Goal: Transaction & Acquisition: Purchase product/service

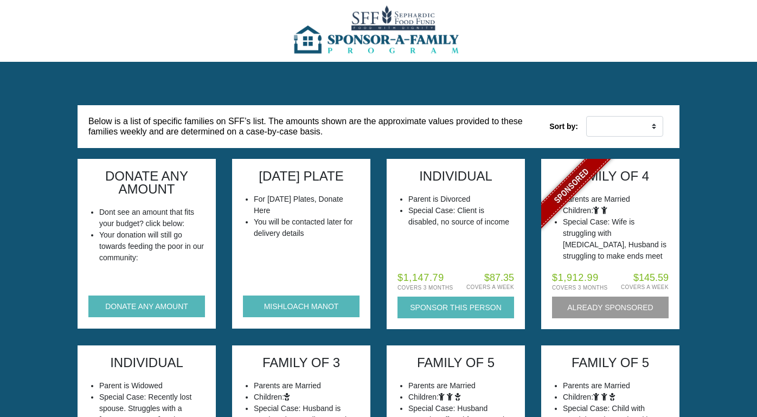
scroll to position [10, 0]
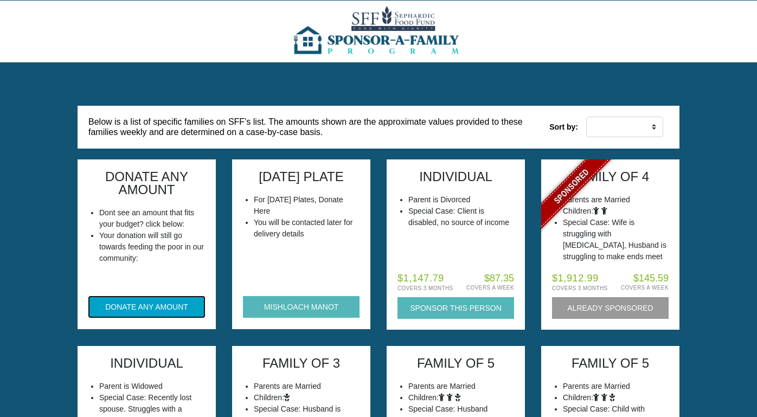
click at [170, 307] on button "DONATE ANY AMOUNT" at bounding box center [146, 307] width 117 height 22
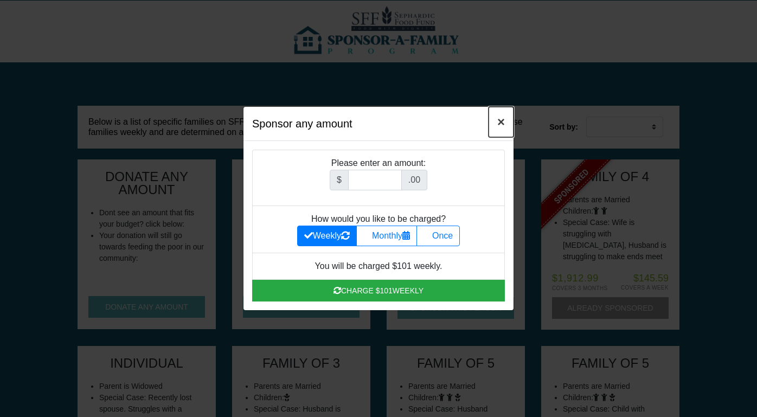
click at [498, 121] on span "×" at bounding box center [501, 121] width 8 height 15
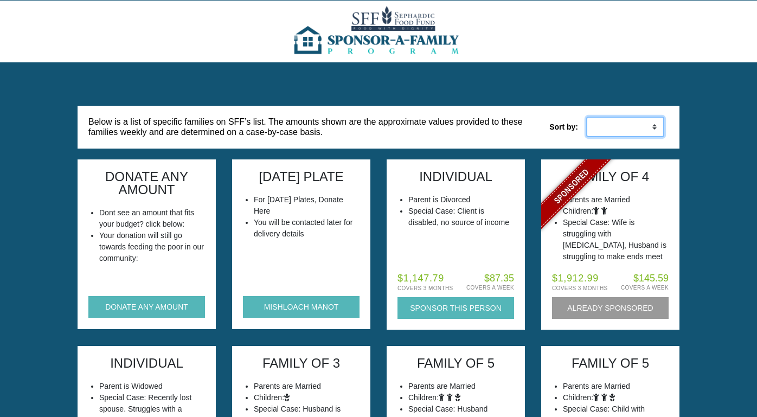
click at [606, 124] on select "Low to High High to Low" at bounding box center [625, 127] width 78 height 21
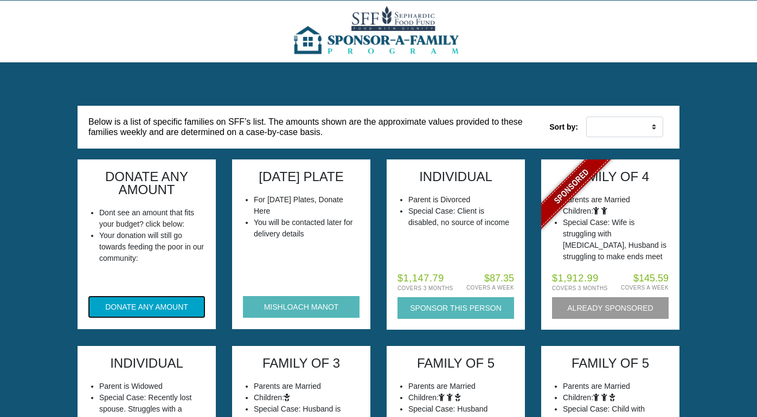
click at [138, 303] on button "DONATE ANY AMOUNT" at bounding box center [146, 307] width 117 height 22
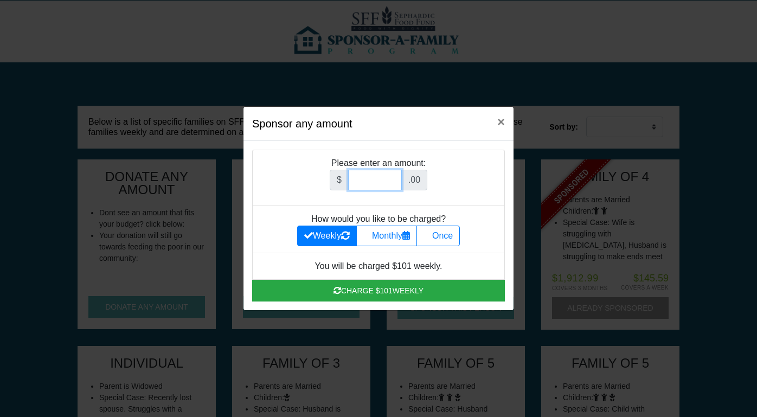
click at [379, 190] on div "$ .00" at bounding box center [379, 184] width 98 height 29
type input "180"
click at [436, 234] on label "Once" at bounding box center [437, 236] width 43 height 21
click at [431, 234] on input "Once" at bounding box center [426, 232] width 7 height 7
radio input "true"
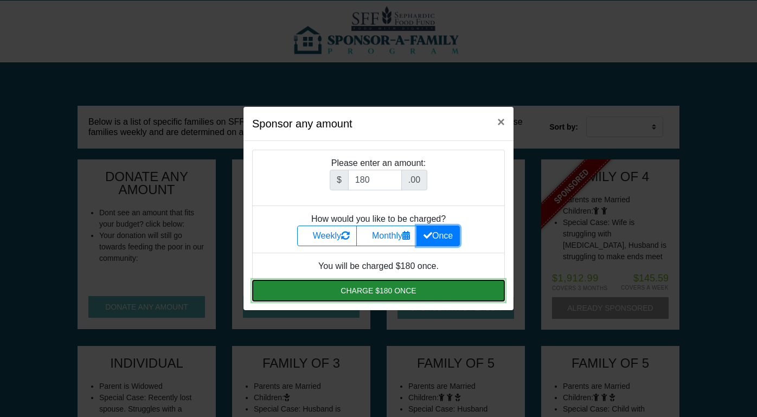
click at [411, 293] on button "Charge $180 once" at bounding box center [378, 291] width 253 height 22
